Goal: Task Accomplishment & Management: Manage account settings

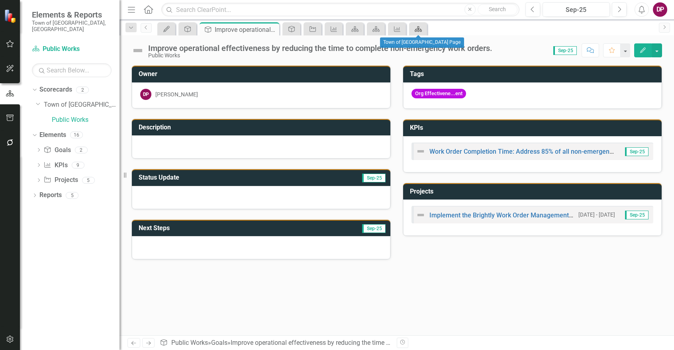
click at [417, 30] on icon at bounding box center [418, 29] width 7 height 6
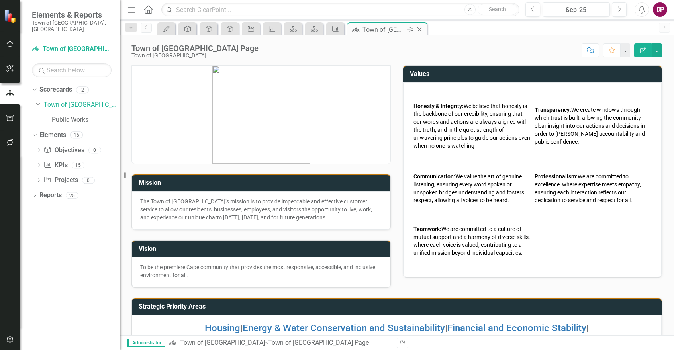
click at [420, 30] on icon "Close" at bounding box center [419, 29] width 8 height 6
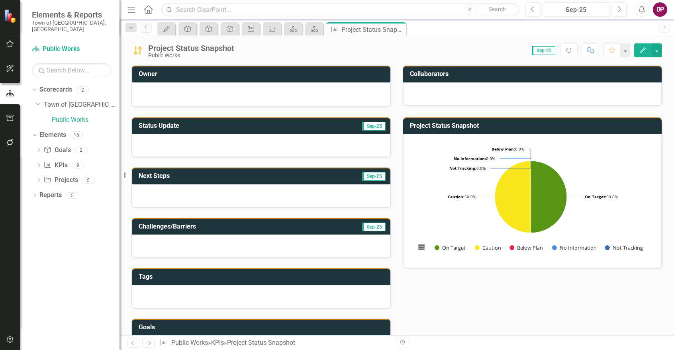
click at [646, 51] on icon "Edit" at bounding box center [642, 50] width 7 height 6
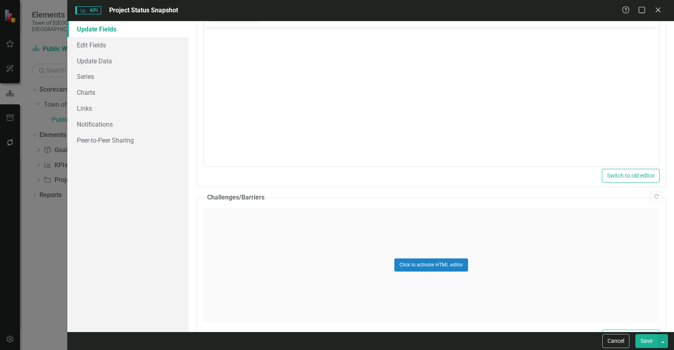
scroll to position [295, 0]
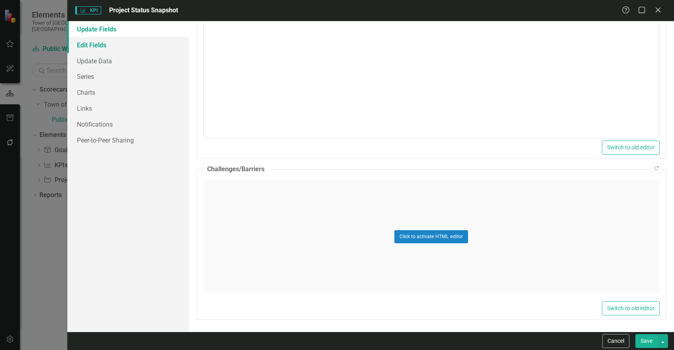
click at [92, 46] on link "Edit Fields" at bounding box center [127, 45] width 121 height 16
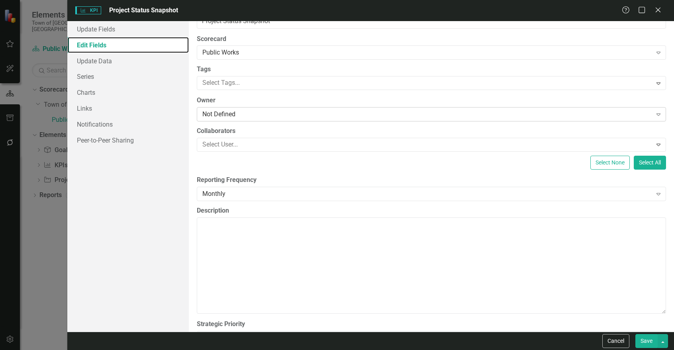
scroll to position [49, 0]
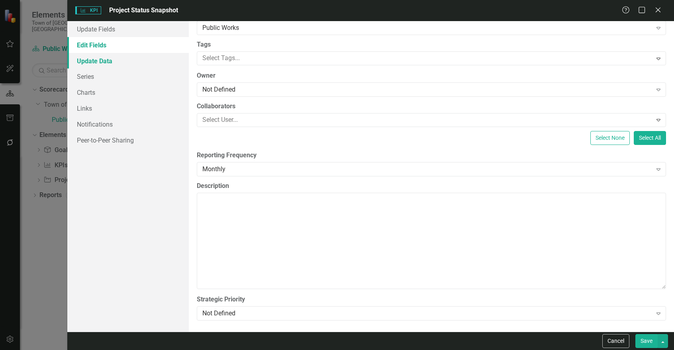
click at [99, 64] on link "Update Data" at bounding box center [127, 61] width 121 height 16
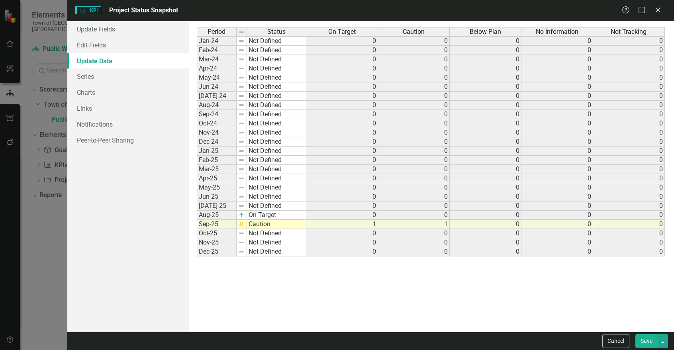
click at [96, 10] on span "KPI KPI" at bounding box center [87, 10] width 25 height 8
click at [660, 14] on div "Close" at bounding box center [658, 10] width 10 height 11
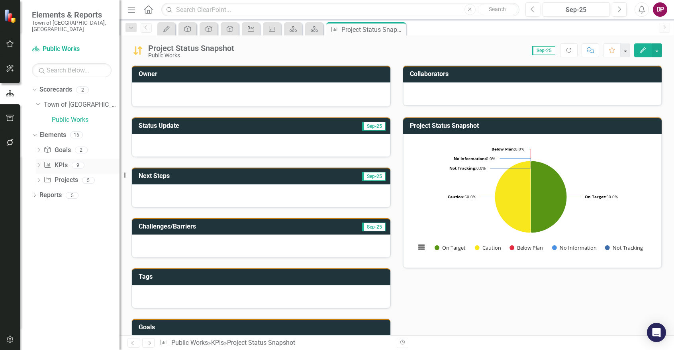
click at [37, 163] on div "Dropdown" at bounding box center [39, 166] width 6 height 7
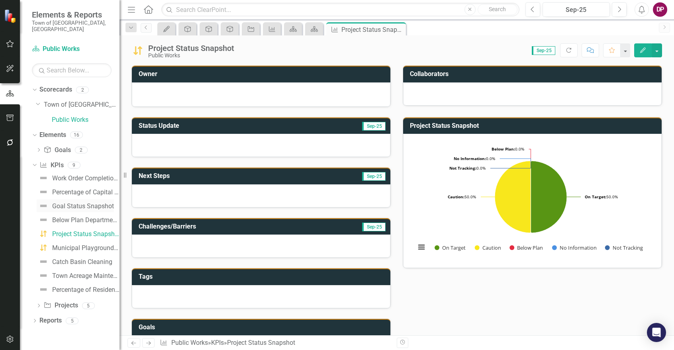
click at [99, 203] on div "Goal Status Snapshot" at bounding box center [83, 206] width 62 height 7
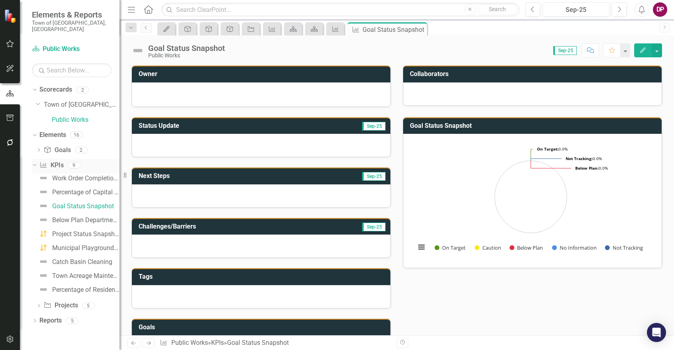
click at [63, 159] on div "KPI KPIs" at bounding box center [51, 165] width 24 height 13
click at [56, 161] on link "KPI KPIs" at bounding box center [51, 165] width 24 height 9
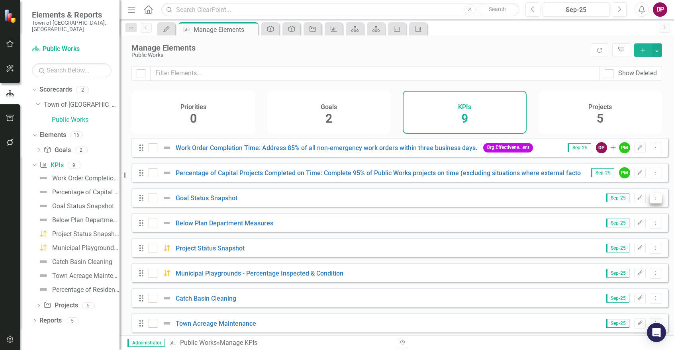
click at [652, 200] on icon "Dropdown Menu" at bounding box center [655, 197] width 7 height 5
click at [623, 257] on link "Trash Delete KPI" at bounding box center [624, 261] width 63 height 15
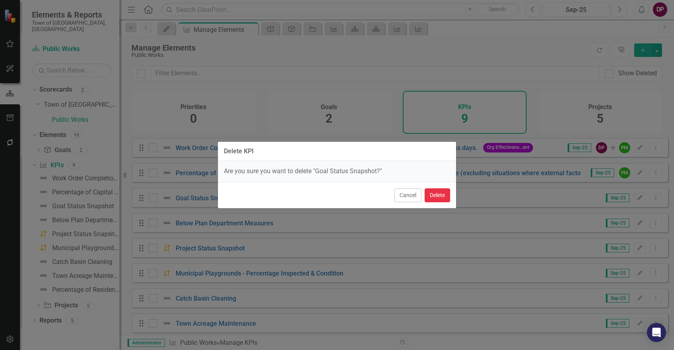
click at [443, 196] on button "Delete" at bounding box center [437, 195] width 25 height 14
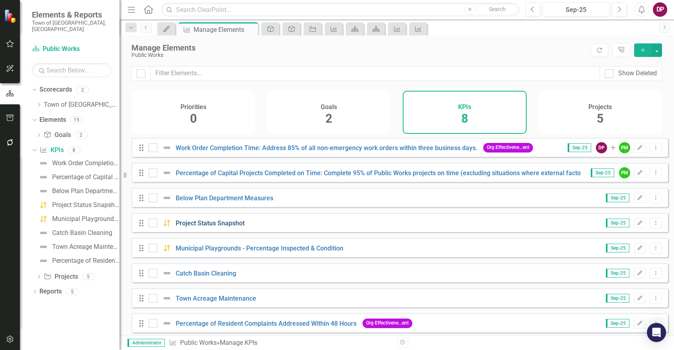
click at [214, 227] on link "Project Status Snapshot" at bounding box center [210, 223] width 69 height 8
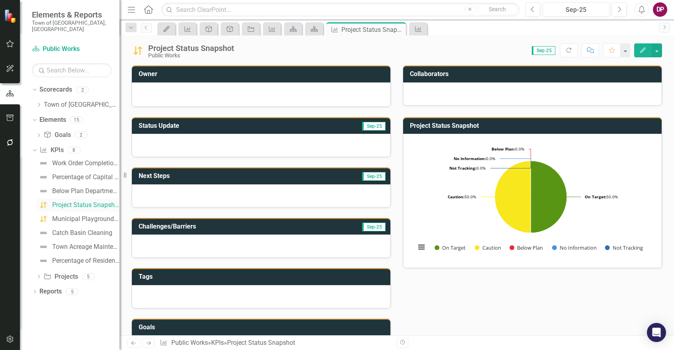
click at [66, 202] on div "Project Status Snapshot" at bounding box center [85, 205] width 67 height 7
click at [59, 146] on link "KPI KPIs" at bounding box center [51, 150] width 24 height 9
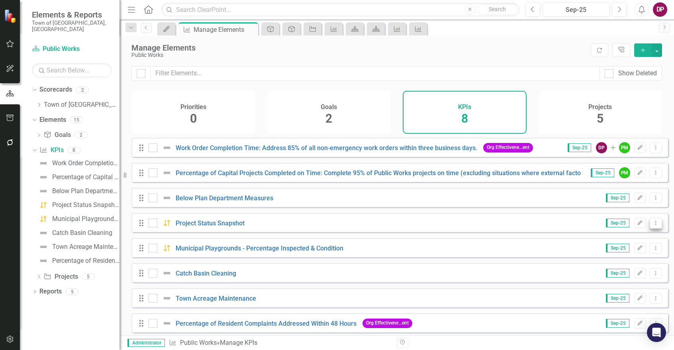
click at [652, 225] on icon "Dropdown Menu" at bounding box center [655, 222] width 7 height 5
click at [625, 283] on link "Trash Delete KPI" at bounding box center [624, 286] width 63 height 15
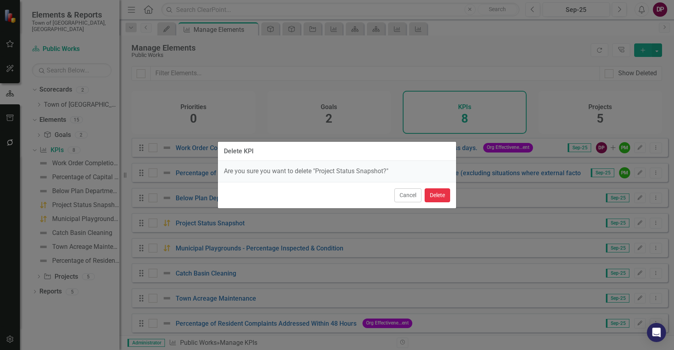
click at [446, 195] on button "Delete" at bounding box center [437, 195] width 25 height 14
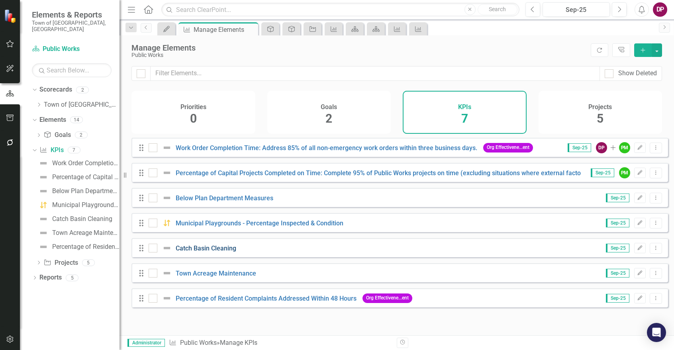
click at [219, 251] on link "Catch Basin Cleaning" at bounding box center [206, 249] width 61 height 8
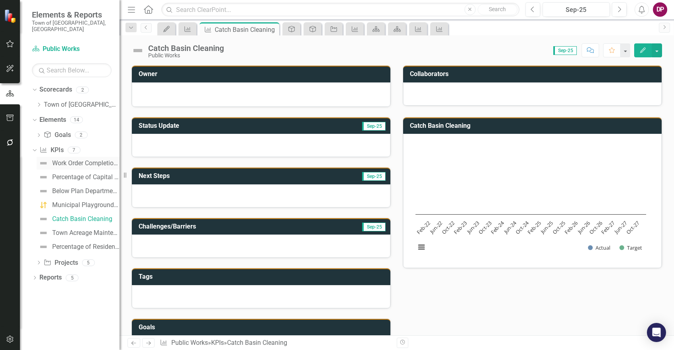
click at [80, 160] on div "Work Order Completion Time: Address 85% of all non-emergency work orders within…" at bounding box center [85, 163] width 67 height 7
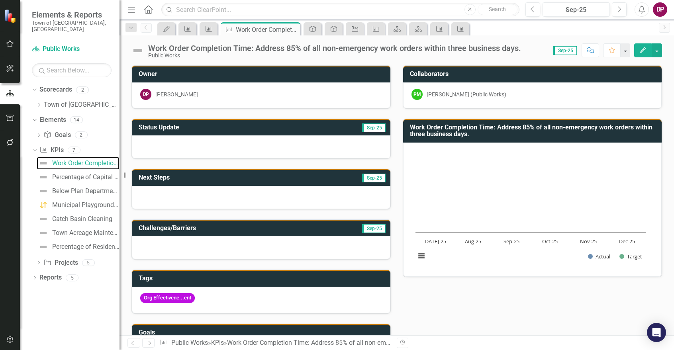
drag, startPoint x: 513, startPoint y: 212, endPoint x: 519, endPoint y: 206, distance: 8.2
click at [513, 212] on rect "Interactive chart" at bounding box center [530, 208] width 239 height 119
click at [643, 52] on icon "Edit" at bounding box center [642, 50] width 7 height 6
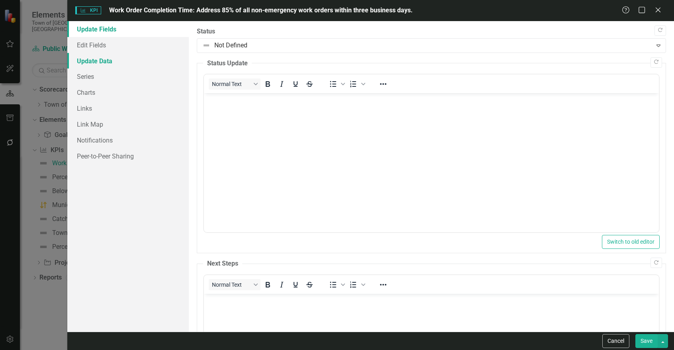
click at [125, 66] on link "Update Data" at bounding box center [127, 61] width 121 height 16
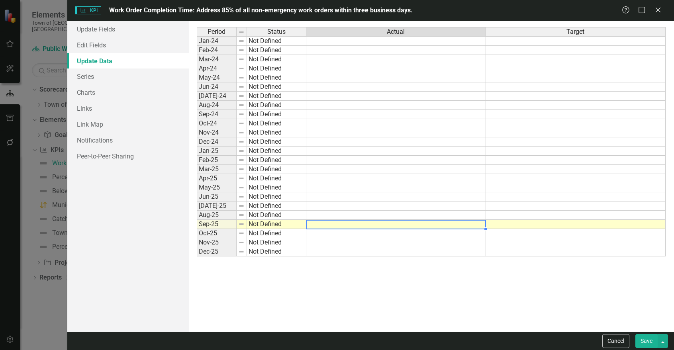
click at [334, 223] on td at bounding box center [396, 224] width 180 height 9
click at [399, 224] on td at bounding box center [396, 224] width 180 height 9
type textarea "491"
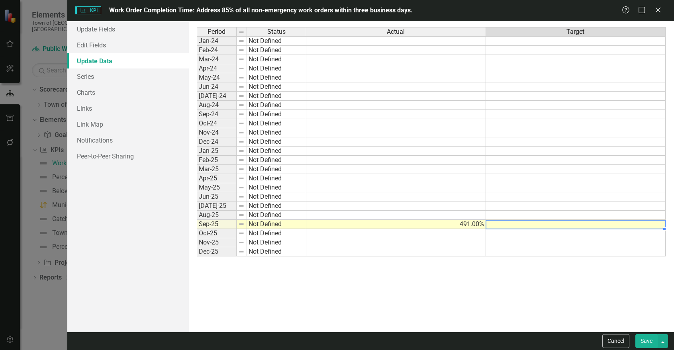
click at [534, 222] on td at bounding box center [576, 224] width 180 height 9
click at [587, 227] on td at bounding box center [576, 224] width 180 height 9
type textarea "563"
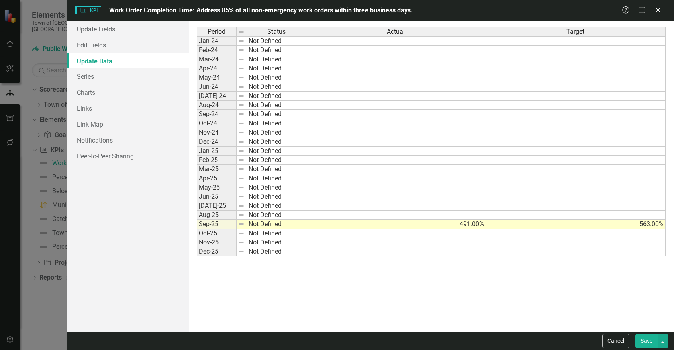
click at [647, 344] on button "Save" at bounding box center [646, 341] width 22 height 14
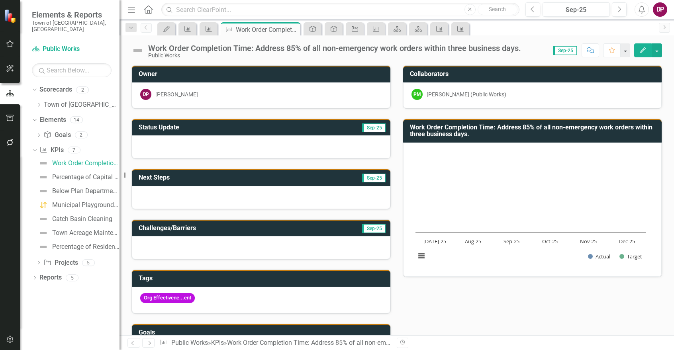
click at [515, 276] on div "Chart Bar chart with 2 data series. Work Order Completion Time: Address 85% of …" at bounding box center [532, 210] width 258 height 134
click at [646, 52] on icon "Edit" at bounding box center [642, 50] width 7 height 6
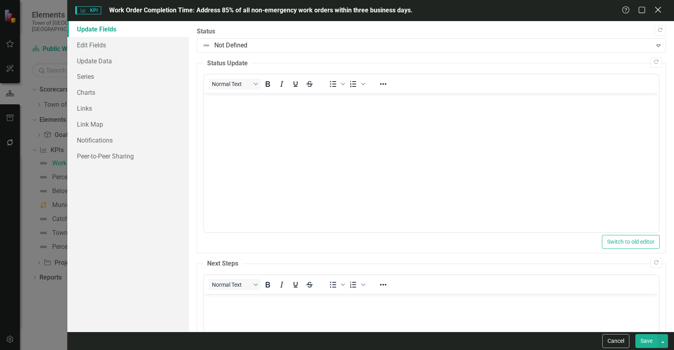
click at [660, 11] on icon at bounding box center [658, 10] width 6 height 6
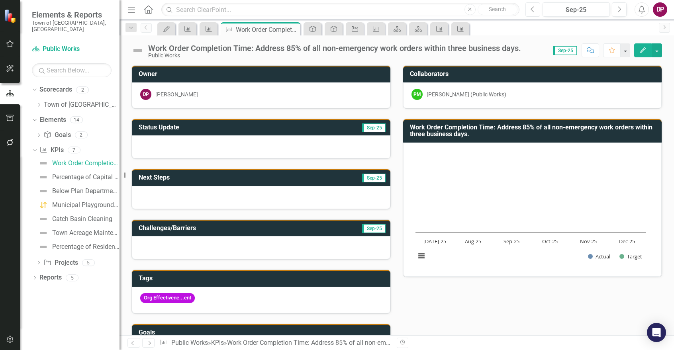
click at [534, 11] on icon "Previous" at bounding box center [532, 9] width 4 height 7
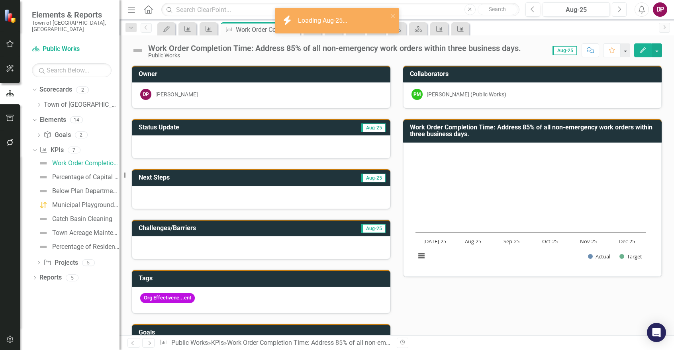
click at [615, 12] on button "Next" at bounding box center [619, 9] width 15 height 14
click at [541, 205] on rect "Interactive chart" at bounding box center [530, 208] width 239 height 119
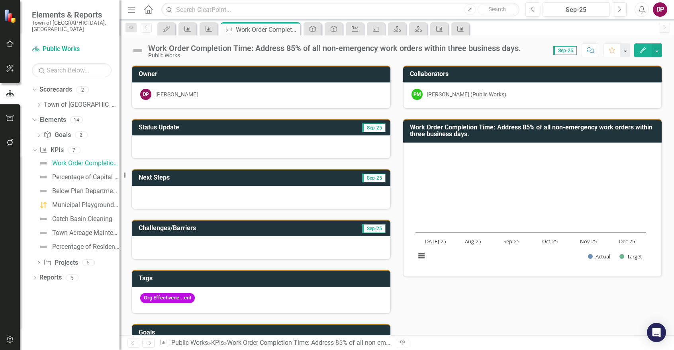
click at [642, 51] on icon "Edit" at bounding box center [642, 50] width 7 height 6
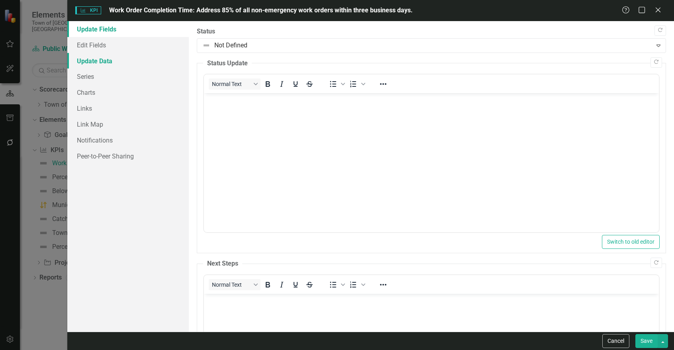
click at [92, 64] on link "Update Data" at bounding box center [127, 61] width 121 height 16
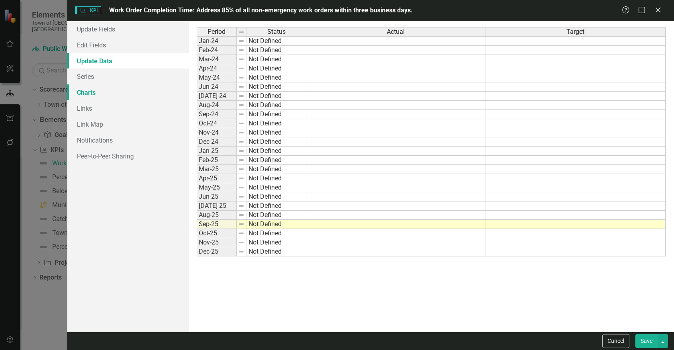
click at [85, 94] on link "Charts" at bounding box center [127, 92] width 121 height 16
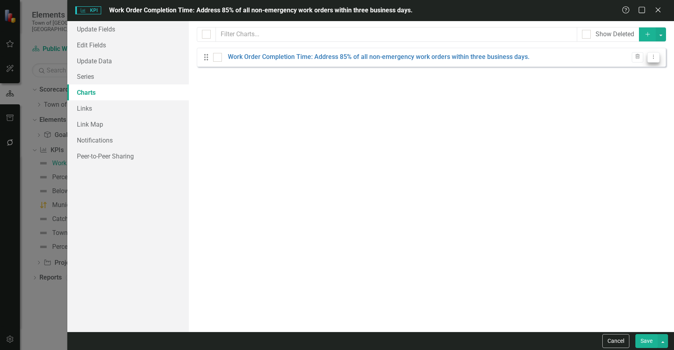
click at [655, 57] on icon "Dropdown Menu" at bounding box center [653, 56] width 7 height 5
click at [636, 68] on link "Edit Edit Chart" at bounding box center [627, 70] width 63 height 15
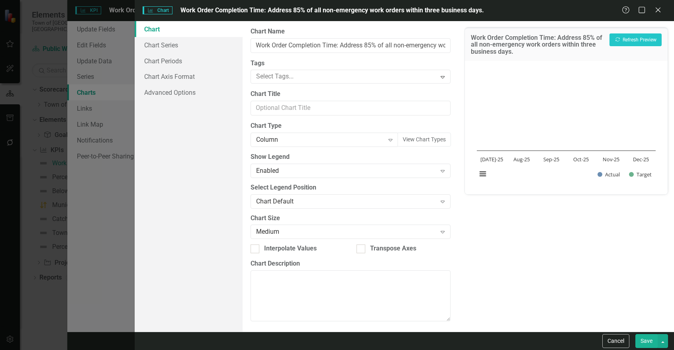
scroll to position [2, 0]
click at [162, 43] on link "Chart Series" at bounding box center [189, 45] width 108 height 16
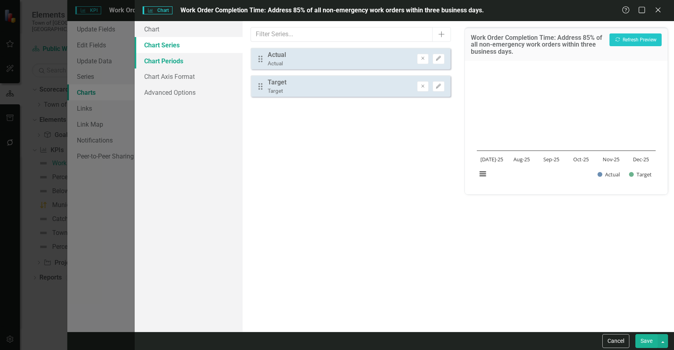
click at [157, 59] on link "Chart Periods" at bounding box center [189, 61] width 108 height 16
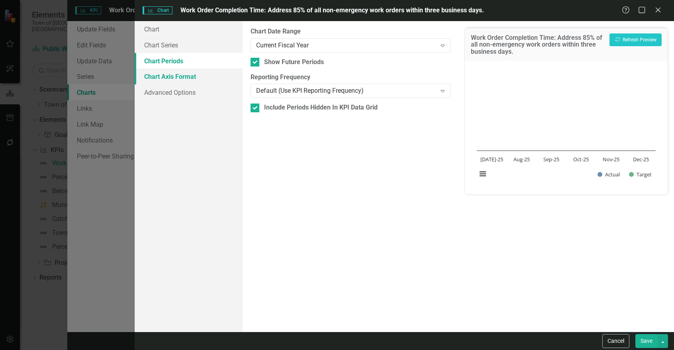
click at [157, 78] on link "Chart Axis Format" at bounding box center [189, 76] width 108 height 16
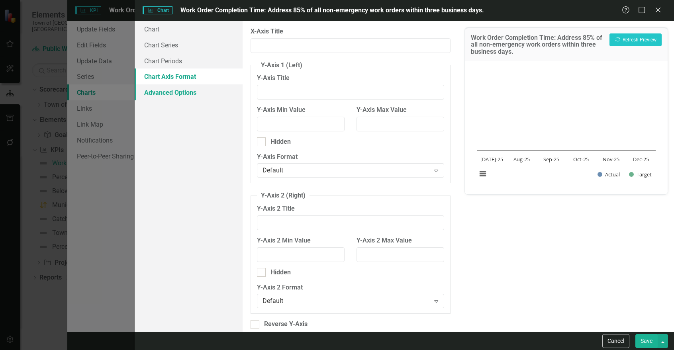
click at [159, 96] on link "Advanced Options" at bounding box center [189, 92] width 108 height 16
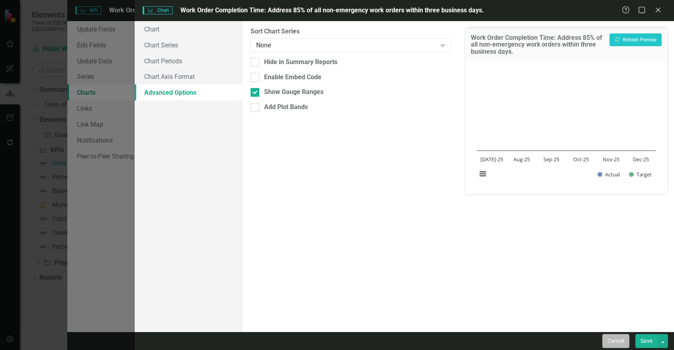
click at [623, 346] on button "Cancel" at bounding box center [615, 341] width 27 height 14
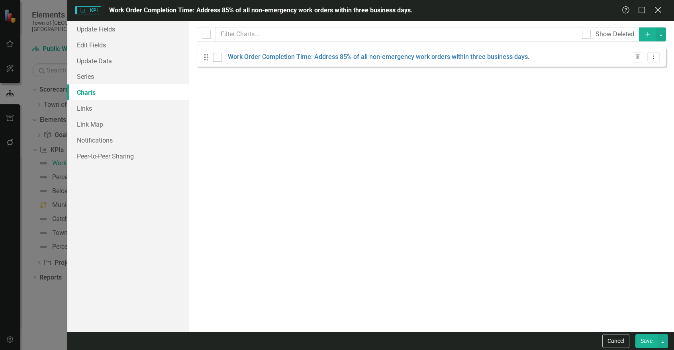
click at [660, 8] on icon "Close" at bounding box center [658, 10] width 10 height 8
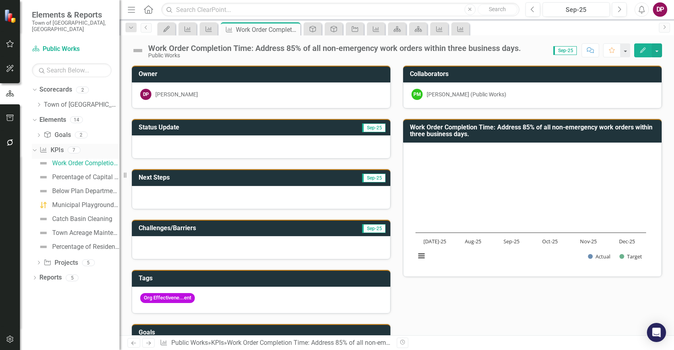
click at [47, 147] on icon at bounding box center [43, 150] width 6 height 6
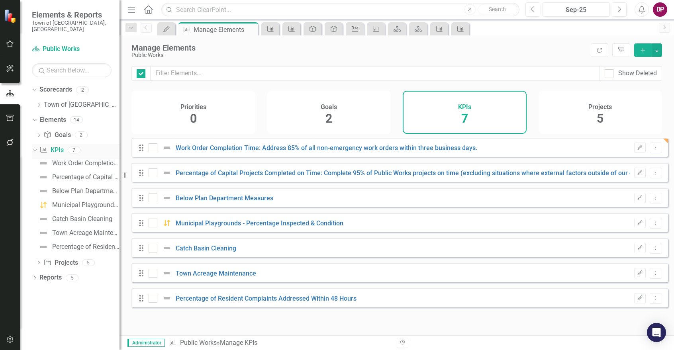
checkbox input "false"
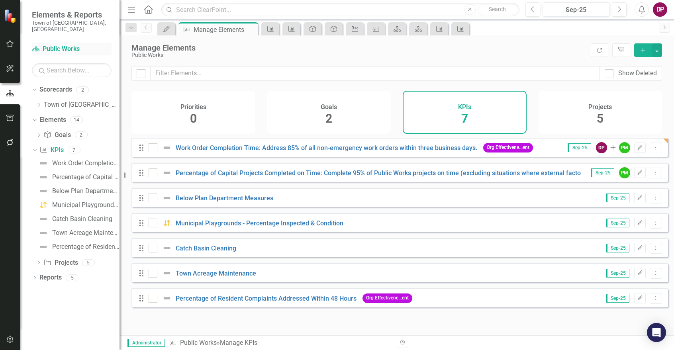
click at [67, 45] on link "Scorecard Public Works" at bounding box center [72, 49] width 80 height 9
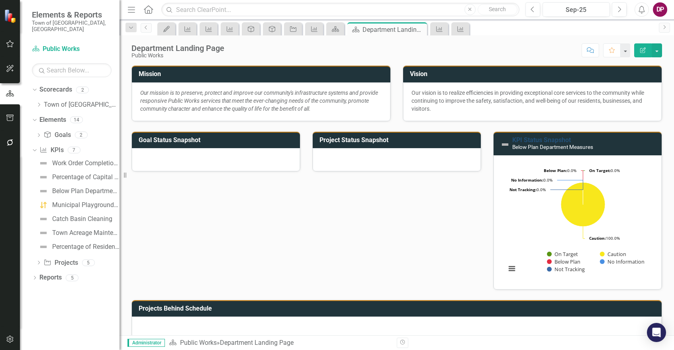
click at [548, 141] on link "KPI Status Snapshot" at bounding box center [541, 140] width 59 height 8
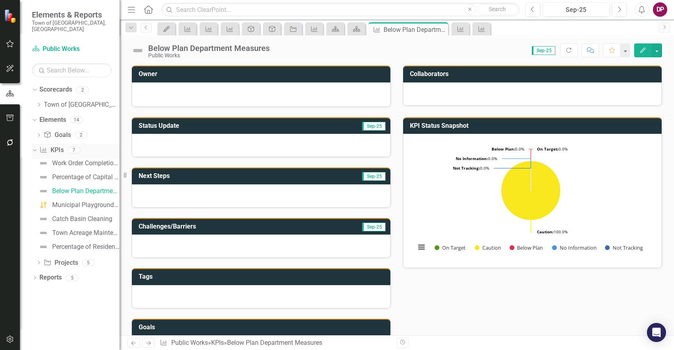
click at [63, 146] on link "KPI KPIs" at bounding box center [51, 150] width 24 height 9
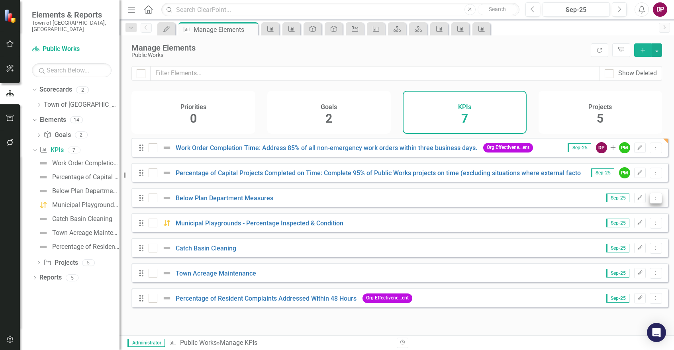
click at [654, 204] on button "Dropdown Menu" at bounding box center [656, 198] width 12 height 11
click at [624, 262] on link "Trash Delete KPI" at bounding box center [624, 261] width 63 height 15
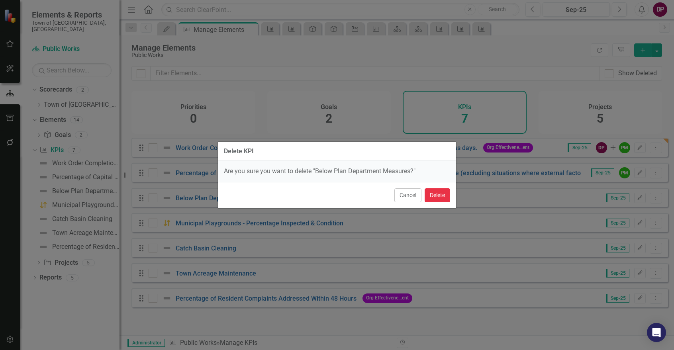
click at [440, 194] on button "Delete" at bounding box center [437, 195] width 25 height 14
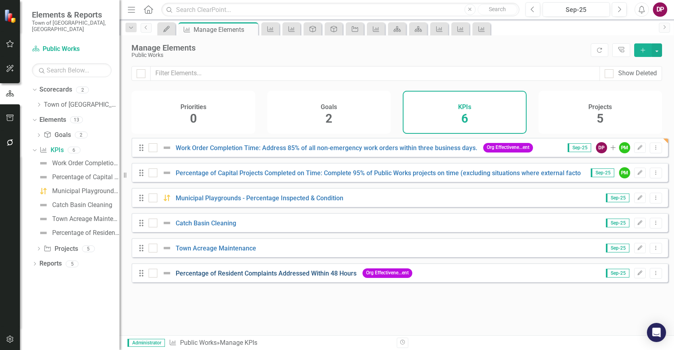
click at [302, 276] on link "Percentage of Resident Complaints Addressed Within 48 Hours" at bounding box center [266, 274] width 181 height 8
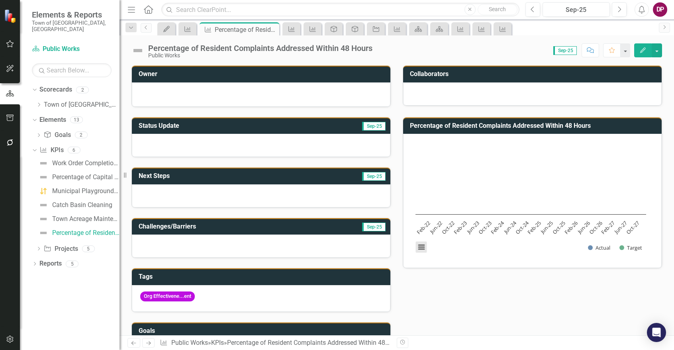
click at [421, 246] on button "View chart menu, Chart" at bounding box center [421, 247] width 11 height 11
click at [421, 246] on div "Download PNG image Download JPEG image Download PDF document Download SVG vecto…" at bounding box center [454, 214] width 100 height 78
click at [650, 51] on button "Edit" at bounding box center [643, 50] width 18 height 14
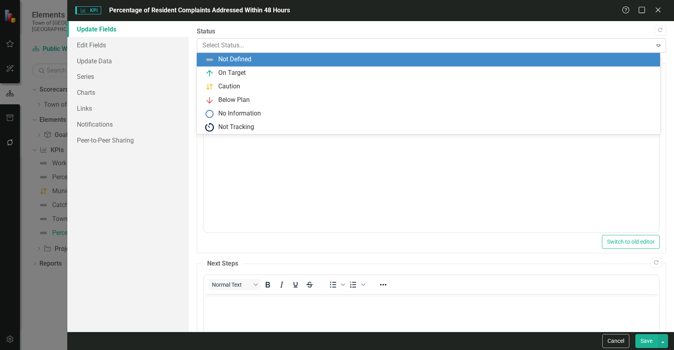
click at [269, 45] on div at bounding box center [424, 45] width 445 height 11
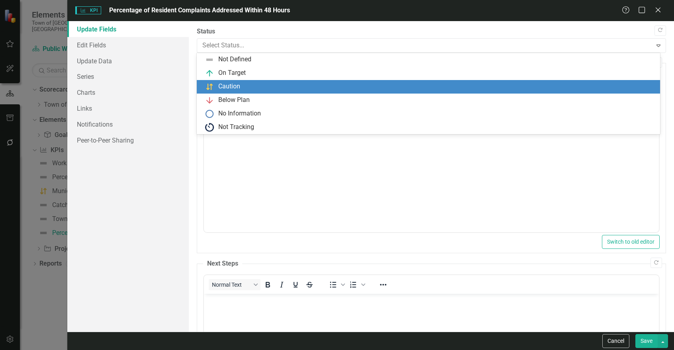
click at [259, 81] on div "Caution" at bounding box center [428, 87] width 463 height 14
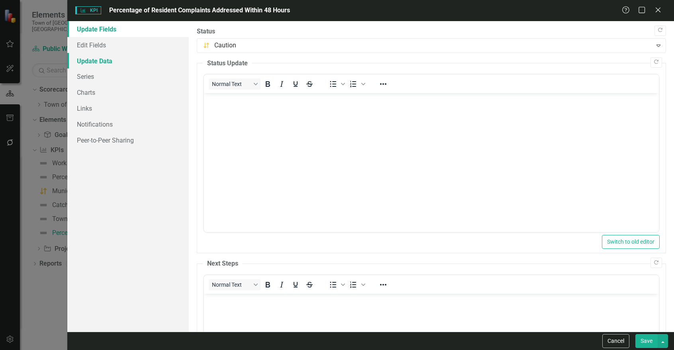
click at [98, 58] on link "Update Data" at bounding box center [127, 61] width 121 height 16
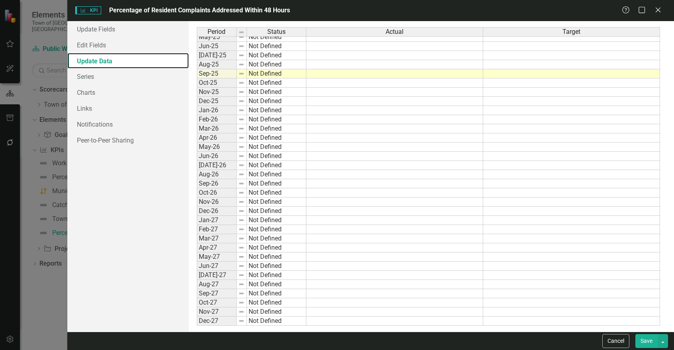
scroll to position [399, 0]
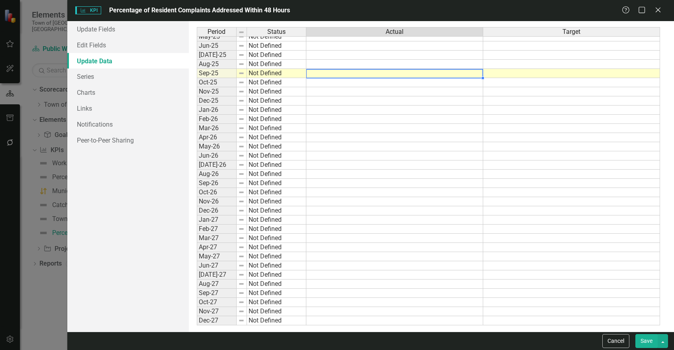
click at [197, 77] on div "Period Status Actual Target Sep-23 Not Defined Oct-23 Not Defined Nov-23 Not De…" at bounding box center [197, 82] width 0 height 486
click at [473, 75] on td at bounding box center [394, 73] width 177 height 9
click at [419, 76] on td at bounding box center [394, 73] width 177 height 9
type textarea "491"
click at [547, 75] on td at bounding box center [571, 73] width 177 height 9
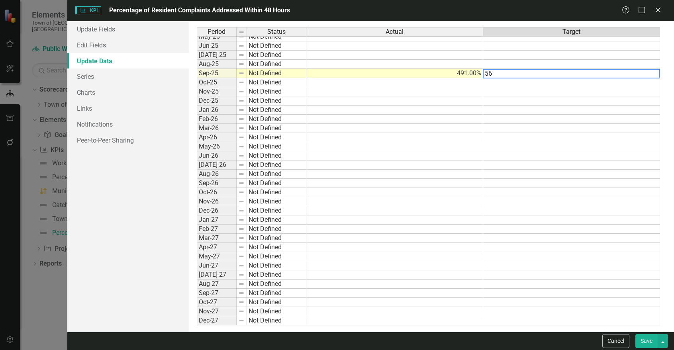
type textarea "564"
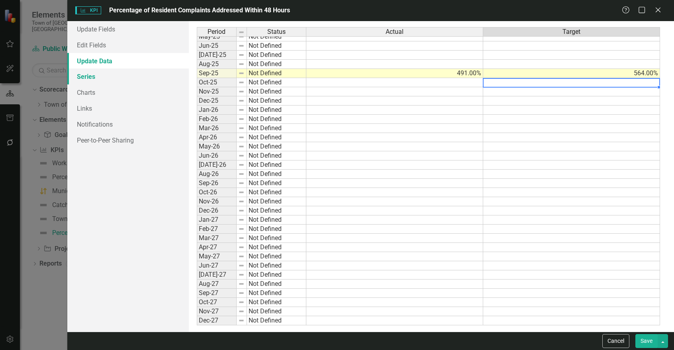
click at [86, 79] on link "Series" at bounding box center [127, 76] width 121 height 16
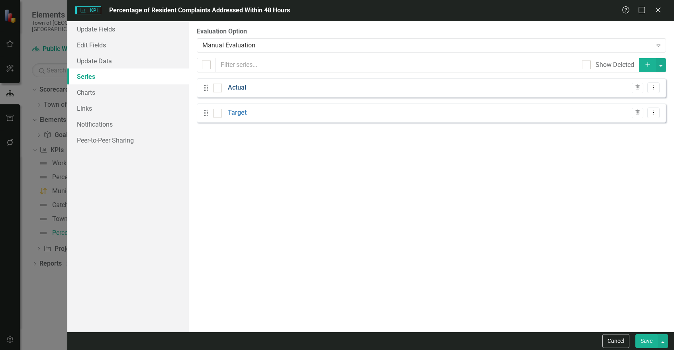
click at [239, 88] on link "Actual" at bounding box center [237, 87] width 18 height 9
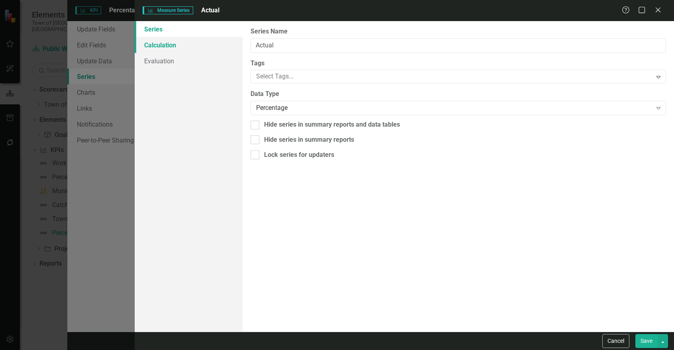
click at [159, 46] on link "Calculation" at bounding box center [189, 45] width 108 height 16
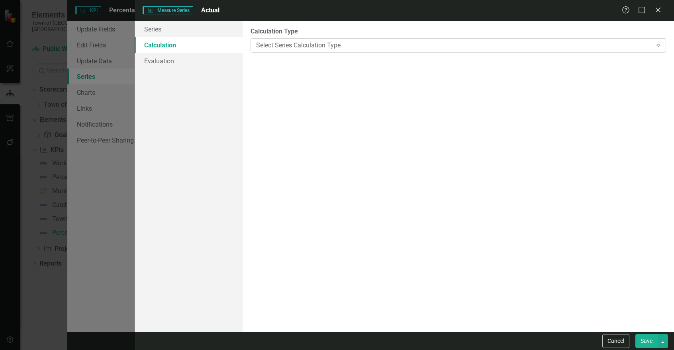
click at [319, 45] on div "Select Series Calculation Type" at bounding box center [453, 45] width 395 height 9
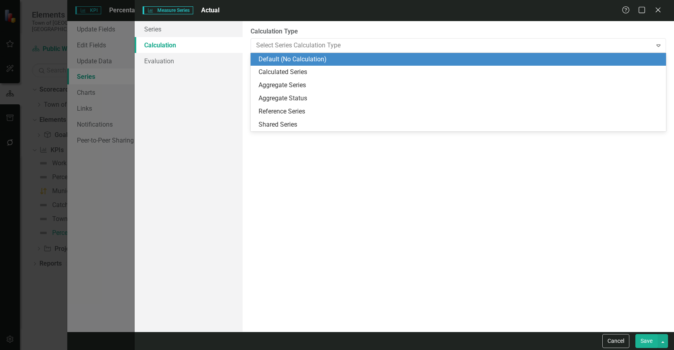
click at [171, 86] on div "Series Calculation Evaluation" at bounding box center [189, 176] width 108 height 311
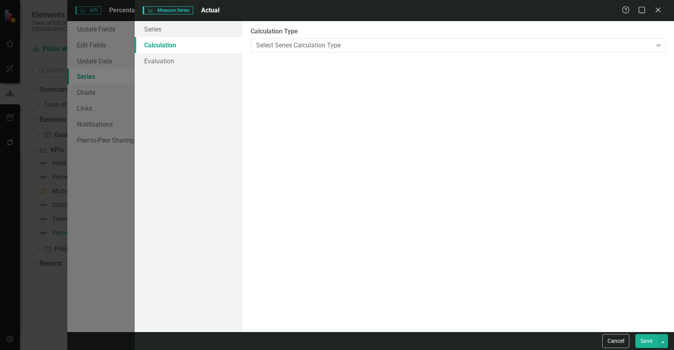
click at [106, 179] on div "Measure Series Measure Series Actual Help Maximize Close Series Calculation Eva…" at bounding box center [337, 175] width 674 height 350
click at [618, 341] on button "Cancel" at bounding box center [615, 341] width 27 height 14
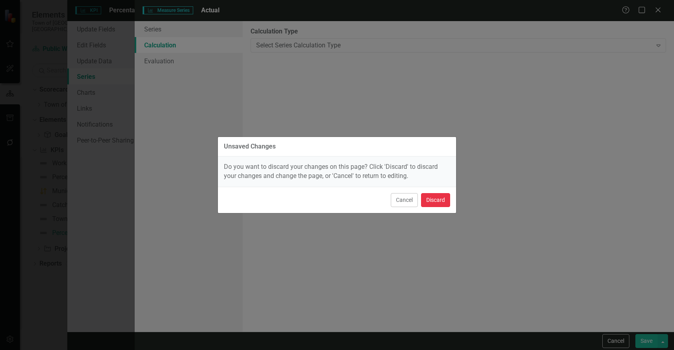
click at [436, 201] on button "Discard" at bounding box center [435, 200] width 29 height 14
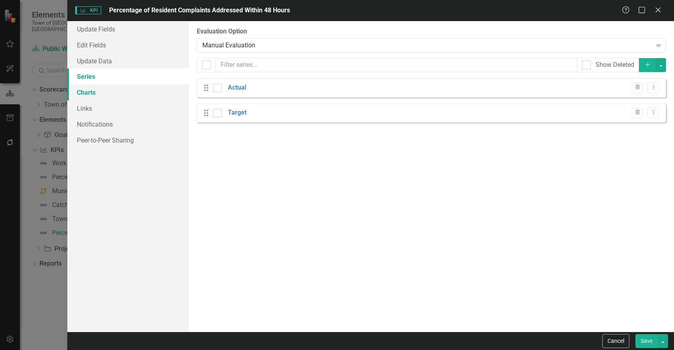
click at [85, 89] on link "Charts" at bounding box center [127, 92] width 121 height 16
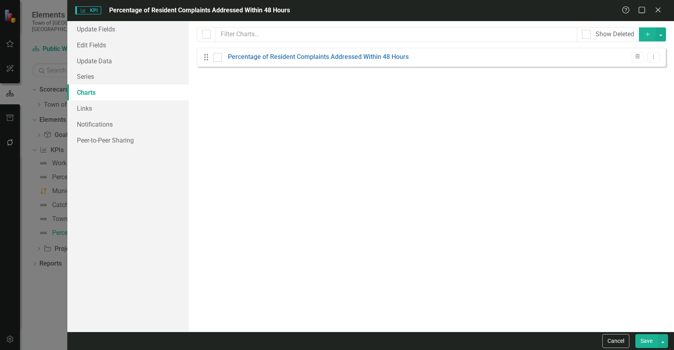
checkbox input "false"
click at [374, 52] on div "Drag Percentage of Resident Complaints Addressed Within 48 Hours Trash Dropdown…" at bounding box center [431, 57] width 469 height 19
click at [376, 58] on link "Percentage of Resident Complaints Addressed Within 48 Hours" at bounding box center [318, 57] width 181 height 9
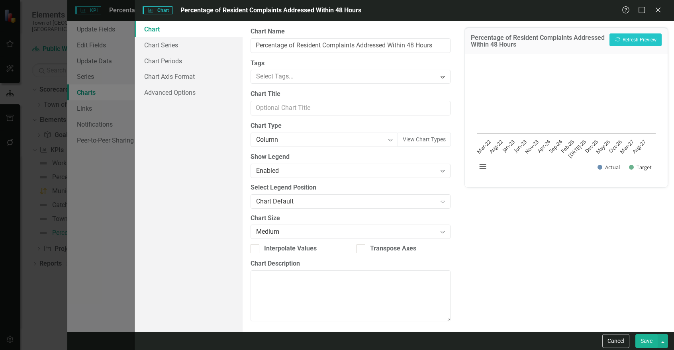
click at [602, 272] on div "Percentage of Resident Complaints Addressed Within 48 Hours Recalculate Refresh…" at bounding box center [565, 176] width 215 height 311
click at [648, 33] on button "Recalculate Refresh Preview" at bounding box center [635, 39] width 52 height 13
drag, startPoint x: 163, startPoint y: 48, endPoint x: 164, endPoint y: 52, distance: 4.1
click at [163, 48] on link "Chart Series" at bounding box center [189, 45] width 108 height 16
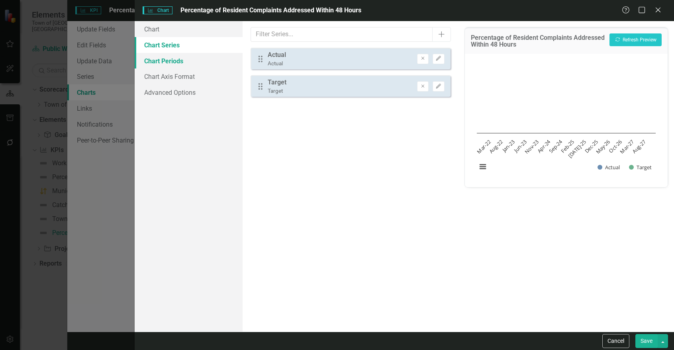
click at [165, 62] on link "Chart Periods" at bounding box center [189, 61] width 108 height 16
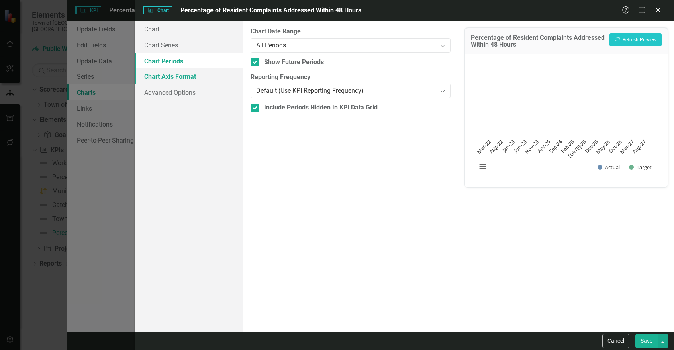
click at [162, 77] on link "Chart Axis Format" at bounding box center [189, 76] width 108 height 16
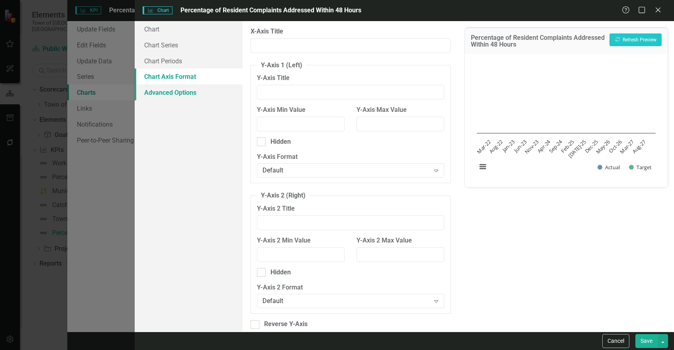
click at [163, 89] on link "Advanced Options" at bounding box center [189, 92] width 108 height 16
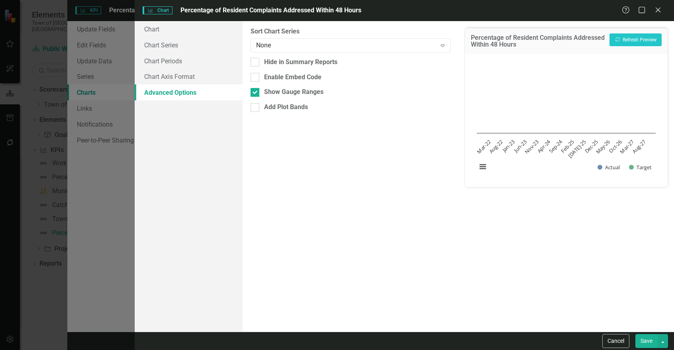
click at [648, 345] on button "Save" at bounding box center [646, 341] width 22 height 14
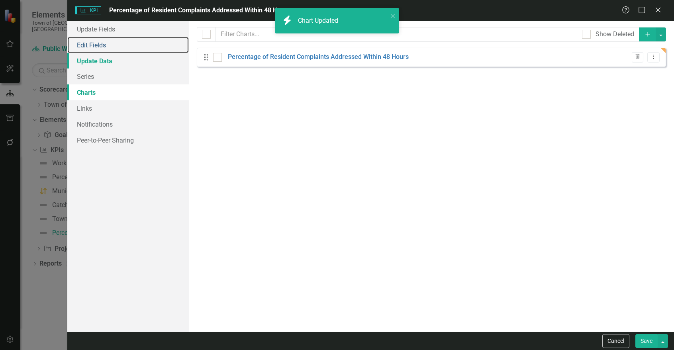
click at [141, 45] on link "Edit Fields" at bounding box center [127, 45] width 121 height 16
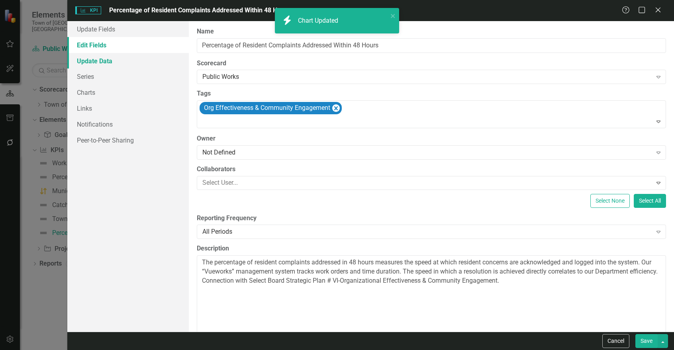
click at [106, 61] on link "Update Data" at bounding box center [127, 61] width 121 height 16
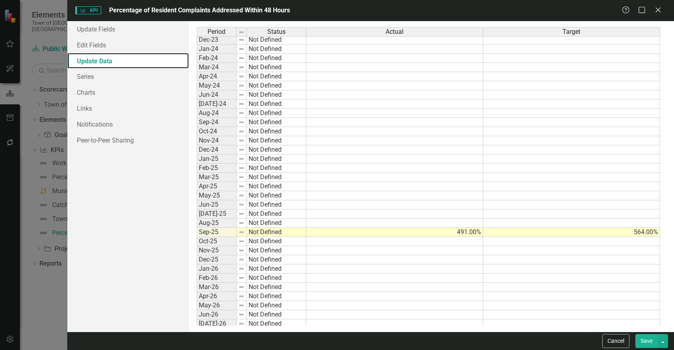
scroll to position [279, 0]
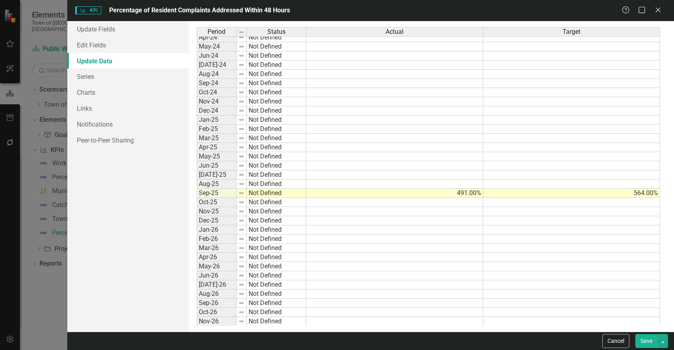
click at [650, 341] on button "Save" at bounding box center [646, 341] width 22 height 14
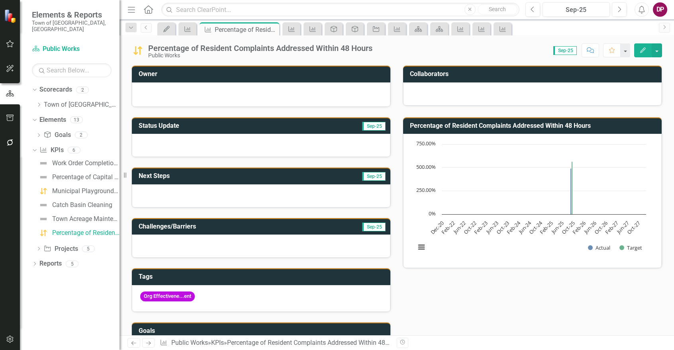
click at [639, 50] on icon "Edit" at bounding box center [642, 50] width 7 height 6
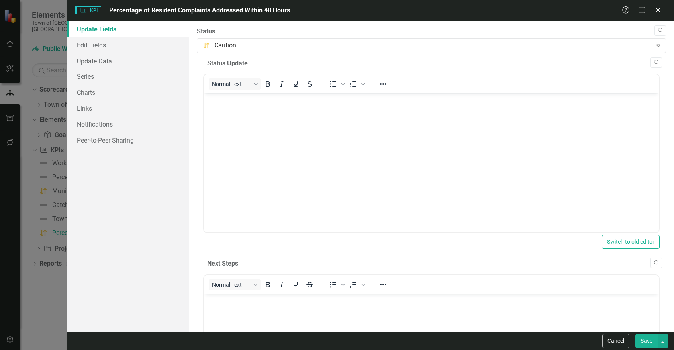
scroll to position [0, 0]
click at [79, 93] on link "Charts" at bounding box center [127, 92] width 121 height 16
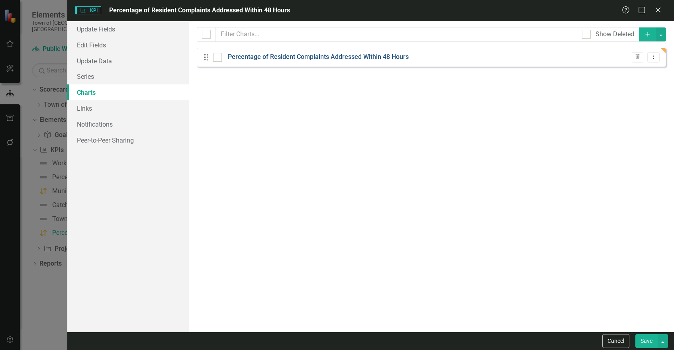
click at [292, 60] on link "Percentage of Resident Complaints Addressed Within 48 Hours" at bounding box center [318, 57] width 181 height 9
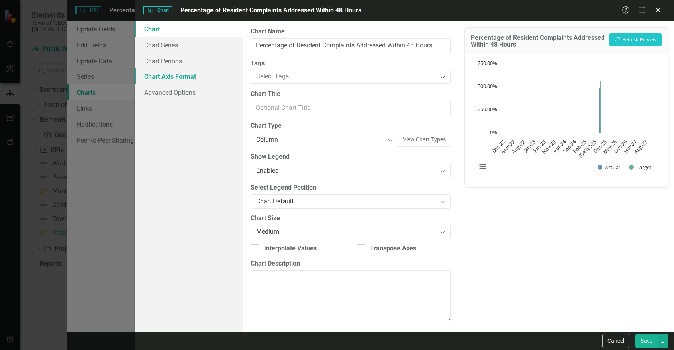
click at [156, 76] on link "Chart Axis Format" at bounding box center [189, 76] width 108 height 16
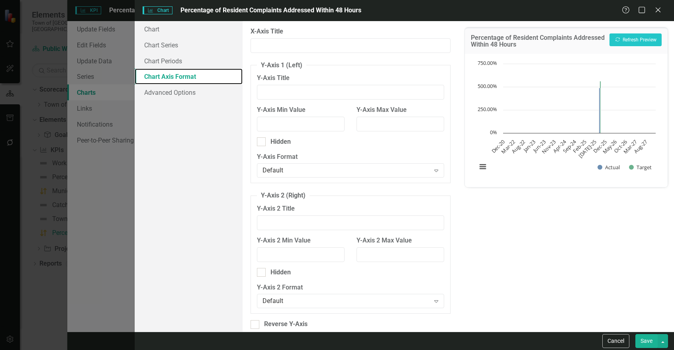
scroll to position [9, 0]
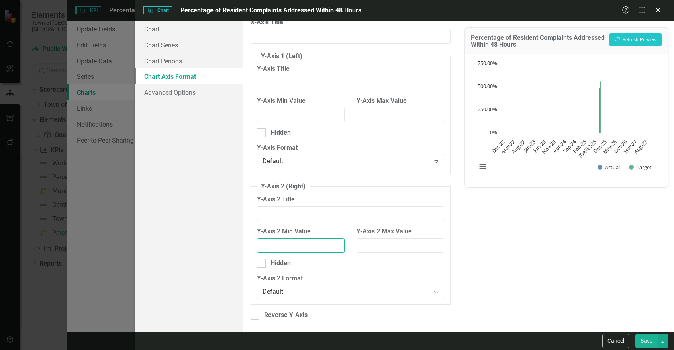
click at [308, 247] on input "Y-Axis 2 Min Value" at bounding box center [301, 245] width 88 height 15
click at [372, 248] on input "Y-Axis 2 Max Value" at bounding box center [400, 245] width 88 height 15
type input "1000"
click at [597, 164] on button "Show Actual" at bounding box center [608, 167] width 22 height 7
drag, startPoint x: 638, startPoint y: 343, endPoint x: 646, endPoint y: 344, distance: 7.3
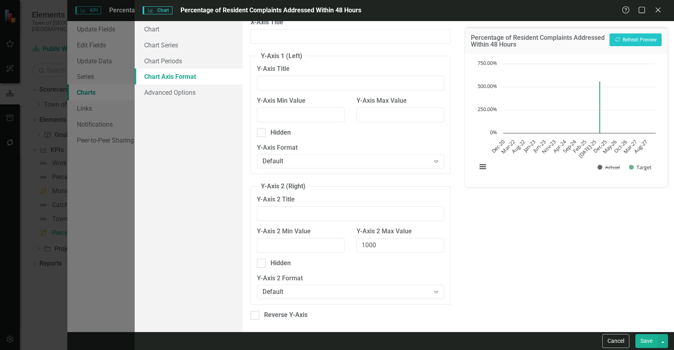
click at [646, 344] on button "Save" at bounding box center [646, 341] width 22 height 14
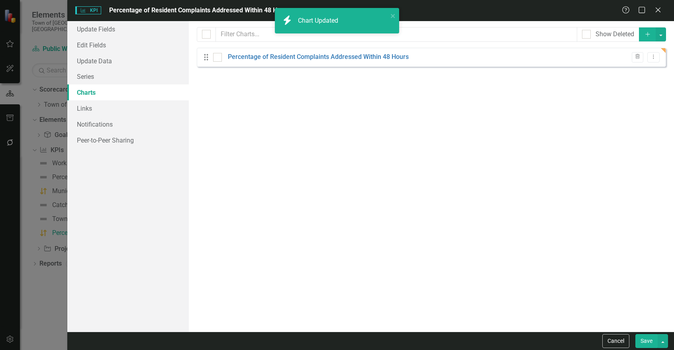
click at [645, 342] on button "Save" at bounding box center [646, 341] width 22 height 14
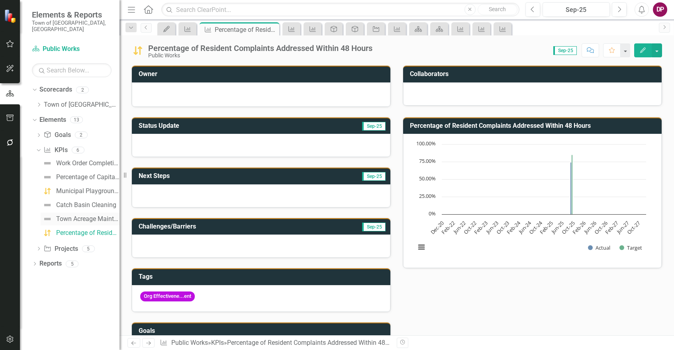
click at [64, 215] on div "Town Acreage Maintenance" at bounding box center [87, 218] width 63 height 7
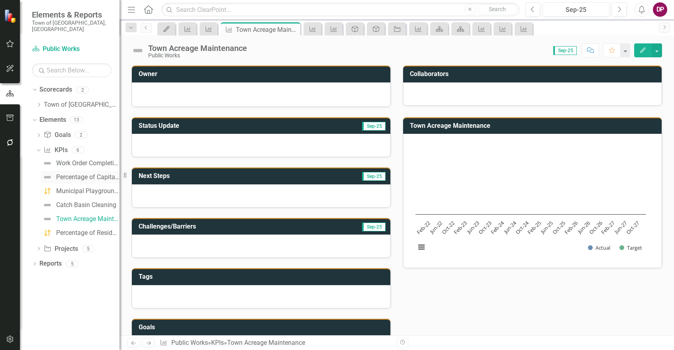
click at [66, 174] on div "Percentage of Capital Projects Completed on Time: Complete 95% of Public Works …" at bounding box center [87, 177] width 63 height 7
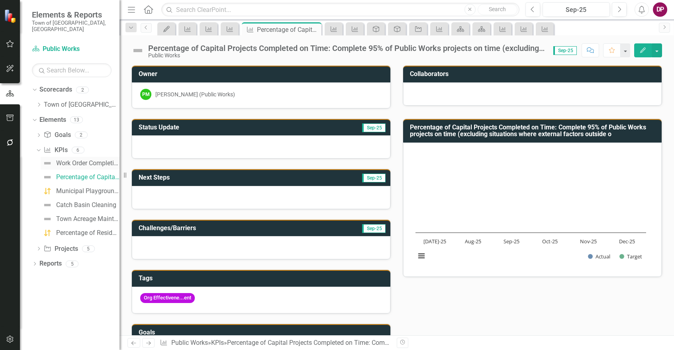
click at [76, 157] on link "Work Order Completion Time: Address 85% of all non-emergency work orders within…" at bounding box center [80, 163] width 79 height 13
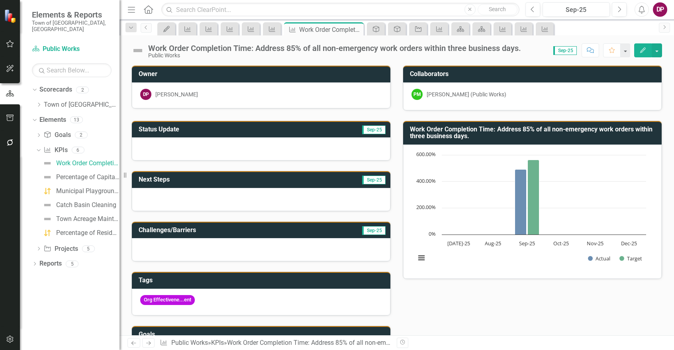
click at [644, 49] on icon "Edit" at bounding box center [642, 50] width 7 height 6
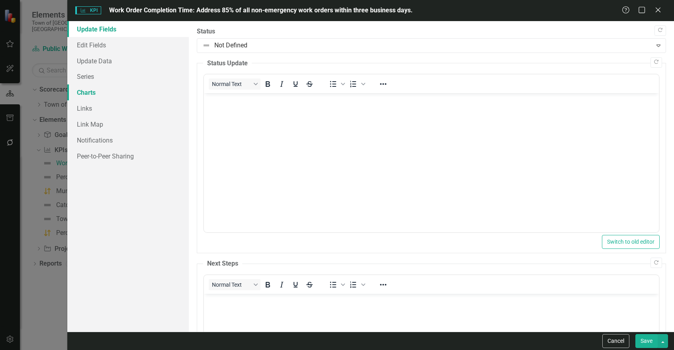
click at [84, 92] on link "Charts" at bounding box center [127, 92] width 121 height 16
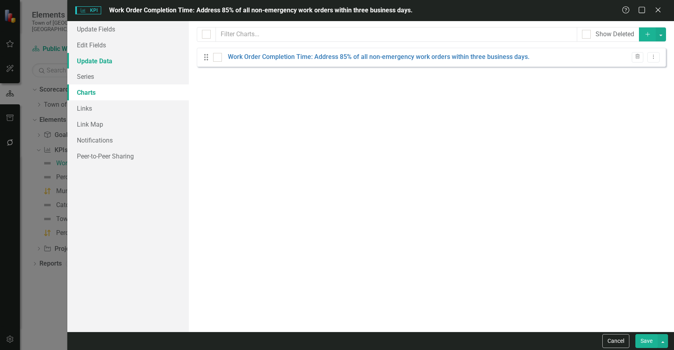
click at [90, 61] on link "Update Data" at bounding box center [127, 61] width 121 height 16
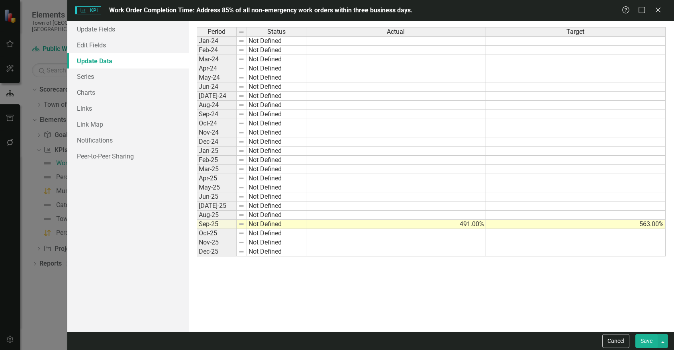
click at [469, 227] on td "491.00%" at bounding box center [396, 224] width 180 height 9
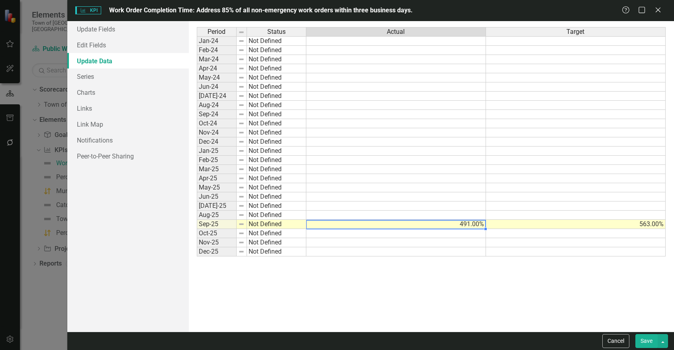
click at [469, 227] on td "491.00%" at bounding box center [396, 224] width 180 height 9
drag, startPoint x: 463, startPoint y: 225, endPoint x: 223, endPoint y: 213, distance: 240.5
click at [223, 213] on div "Period Status Actual Target Jan-24 Not Defined Feb-24 Not Defined Mar-24 Not De…" at bounding box center [431, 176] width 469 height 299
type textarea "74"
click at [197, 229] on div "Period Status Actual Target Jan-24 Not Defined Feb-24 Not Defined Mar-24 Not De…" at bounding box center [197, 141] width 0 height 229
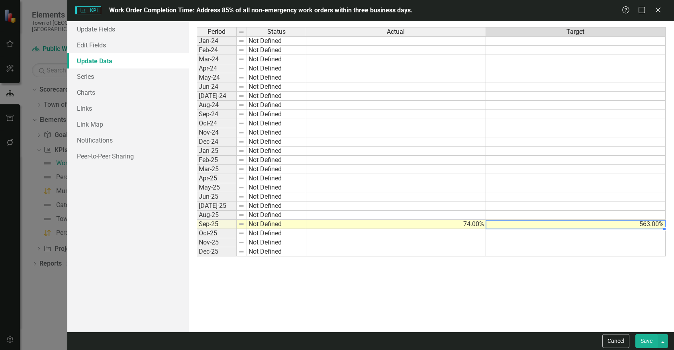
click at [629, 223] on td "563.00%" at bounding box center [576, 224] width 180 height 9
type textarea "5"
type textarea "85"
click at [644, 343] on button "Save" at bounding box center [646, 341] width 22 height 14
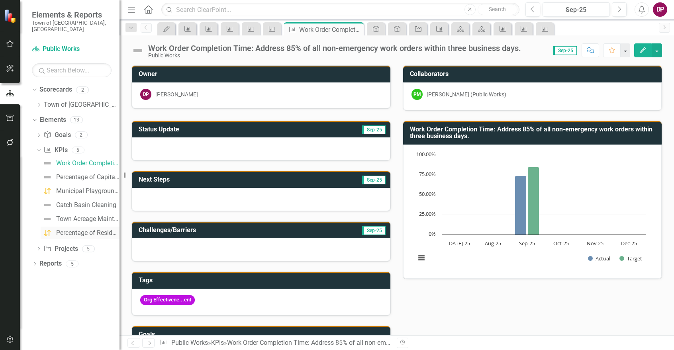
click at [70, 229] on div "Percentage of Resident Complaints Addressed Within 48 Hours" at bounding box center [87, 232] width 63 height 7
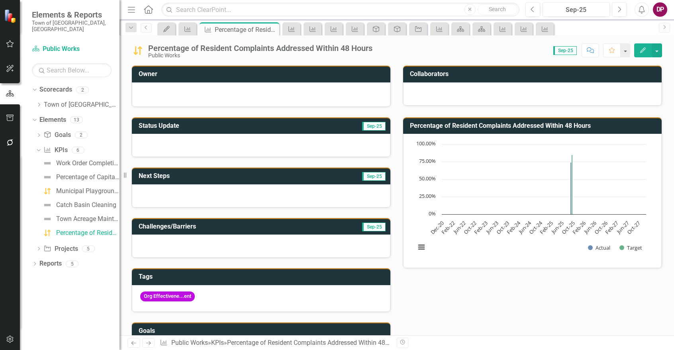
click at [642, 48] on icon "Edit" at bounding box center [642, 50] width 7 height 6
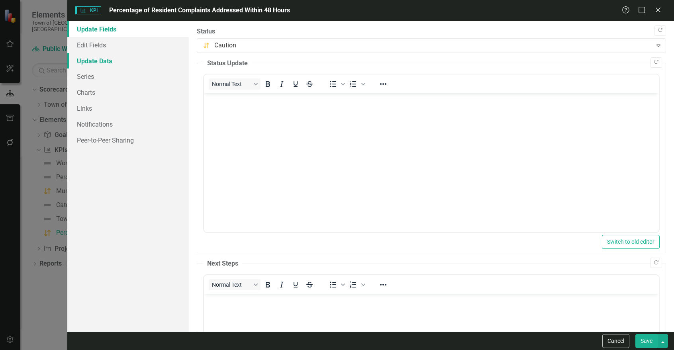
click at [90, 59] on link "Update Data" at bounding box center [127, 61] width 121 height 16
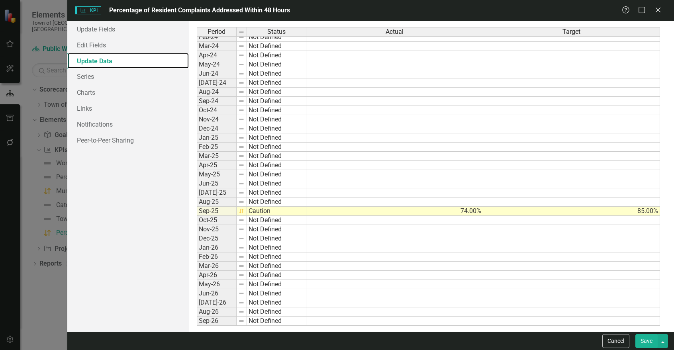
scroll to position [279, 0]
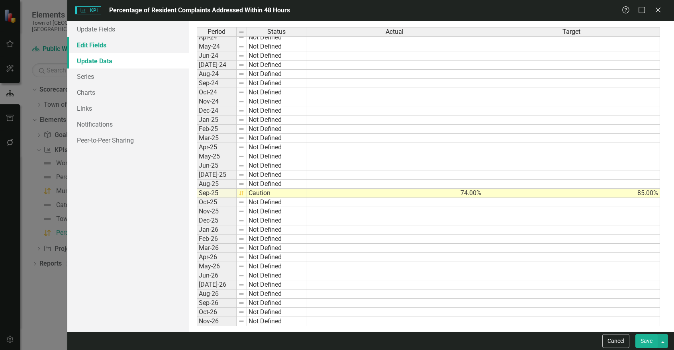
click at [98, 43] on link "Edit Fields" at bounding box center [127, 45] width 121 height 16
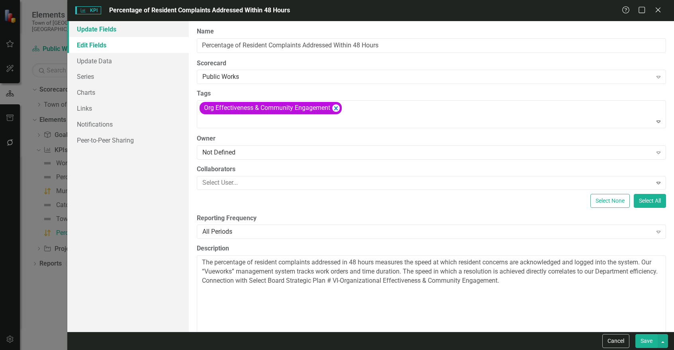
click at [94, 34] on link "Update Fields" at bounding box center [127, 29] width 121 height 16
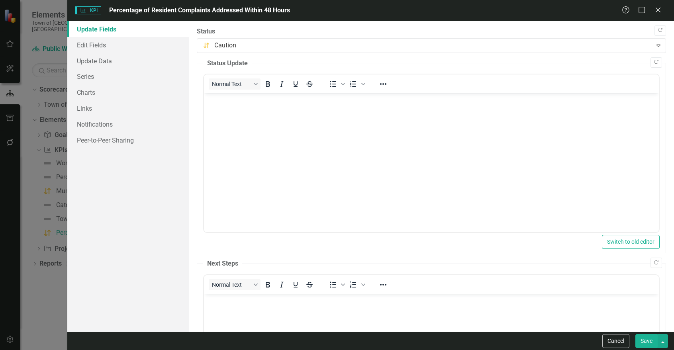
click at [594, 156] on body "Rich Text Area. Press ALT-0 for help." at bounding box center [431, 152] width 455 height 119
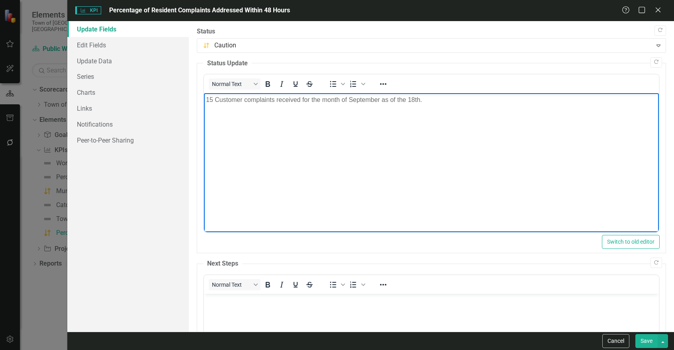
click at [462, 99] on p "15 Customer complaints received for the month of September as of the 18th." at bounding box center [430, 100] width 451 height 10
click at [477, 96] on p "15 Customer complaints received for the month of September as of the 18th." at bounding box center [430, 100] width 451 height 10
click at [377, 160] on body "15 Customer complaints received for the month of September as of the 18th." at bounding box center [431, 152] width 455 height 119
drag, startPoint x: 440, startPoint y: 100, endPoint x: -87, endPoint y: 127, distance: 527.9
click at [204, 127] on html "15 Customer complaints received for the month of September as of the 18th." at bounding box center [431, 152] width 455 height 119
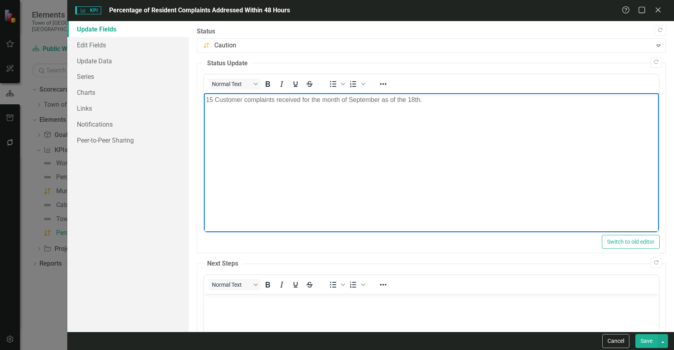
click at [243, 102] on p "15 Customer complaints received for the month of September as of the 18th." at bounding box center [430, 100] width 451 height 10
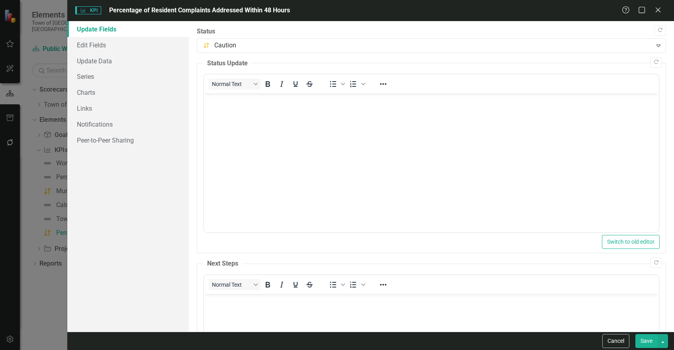
click at [646, 345] on button "Save" at bounding box center [646, 341] width 22 height 14
